Goal: Task Accomplishment & Management: Manage account settings

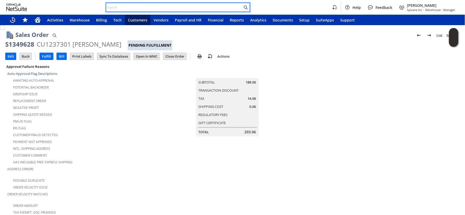
paste input "s1349776"
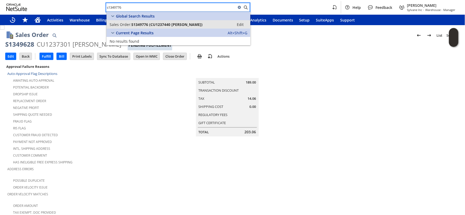
type input "s1349776"
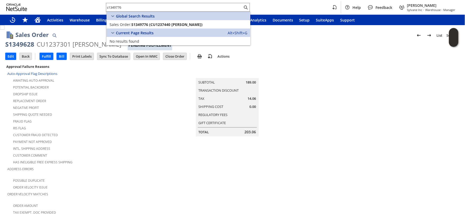
drag, startPoint x: 111, startPoint y: 10, endPoint x: 104, endPoint y: 10, distance: 7.9
click at [104, 10] on div "s1349776 Help Feedback Jared Frampton Sylvane Inc - Warehouse - Manager" at bounding box center [232, 7] width 465 height 15
drag, startPoint x: 96, startPoint y: 6, endPoint x: 73, endPoint y: 3, distance: 23.2
click at [73, 3] on div "s1349776 Help Feedback Jared Frampton Sylvane Inc - Warehouse - Manager" at bounding box center [232, 7] width 465 height 15
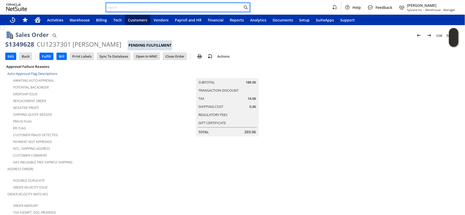
click at [107, 119] on div "Fraud Flag" at bounding box center [81, 120] width 149 height 6
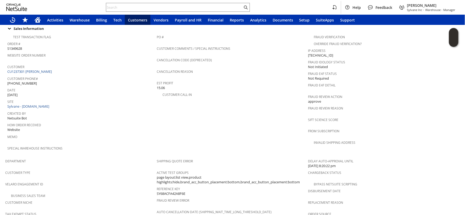
scroll to position [313, 0]
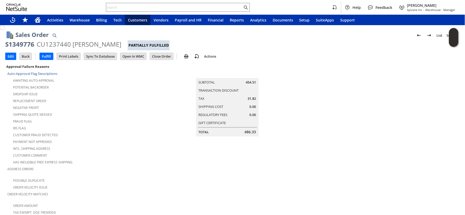
scroll to position [368, 0]
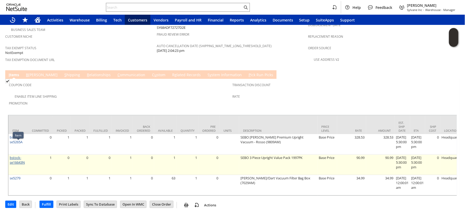
drag, startPoint x: 23, startPoint y: 145, endPoint x: 18, endPoint y: 148, distance: 5.5
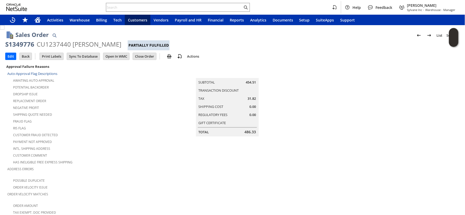
scroll to position [368, 0]
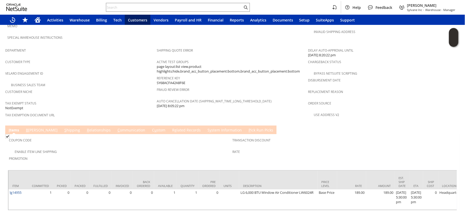
scroll to position [313, 0]
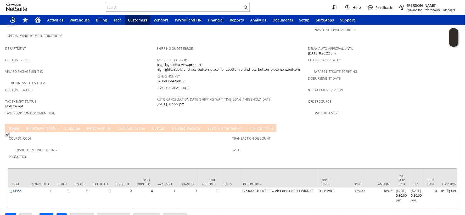
click at [112, 98] on div "Tax Exempt Status NotExempt" at bounding box center [79, 103] width 149 height 11
